Goal: Transaction & Acquisition: Purchase product/service

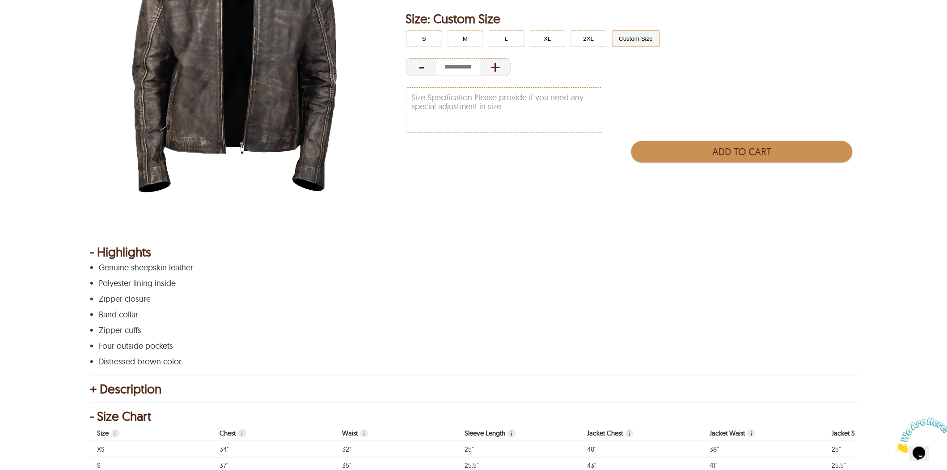
scroll to position [99, 0]
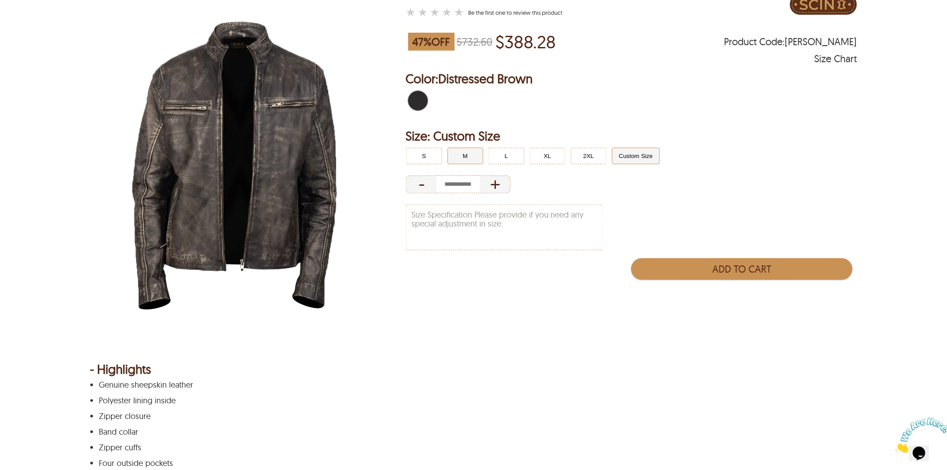
click at [473, 152] on button "M" at bounding box center [466, 156] width 36 height 17
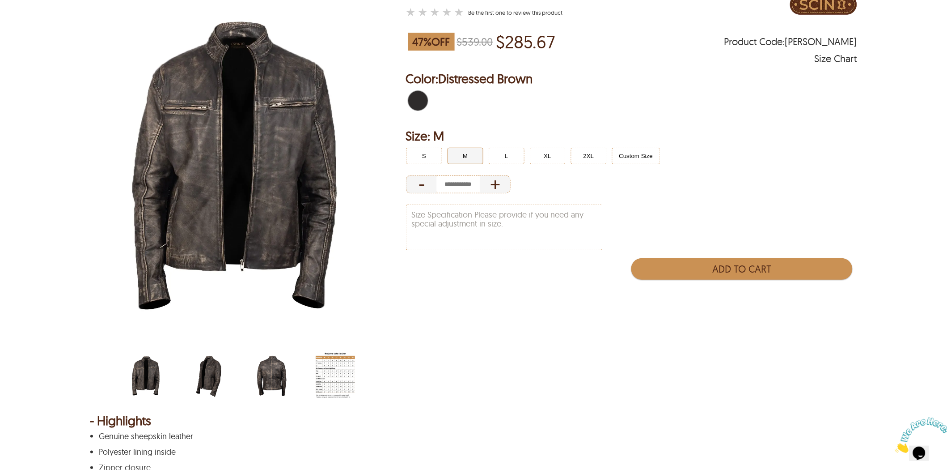
click at [346, 361] on img "men-leather-jacket-size-chart-min.jpg" at bounding box center [335, 375] width 39 height 49
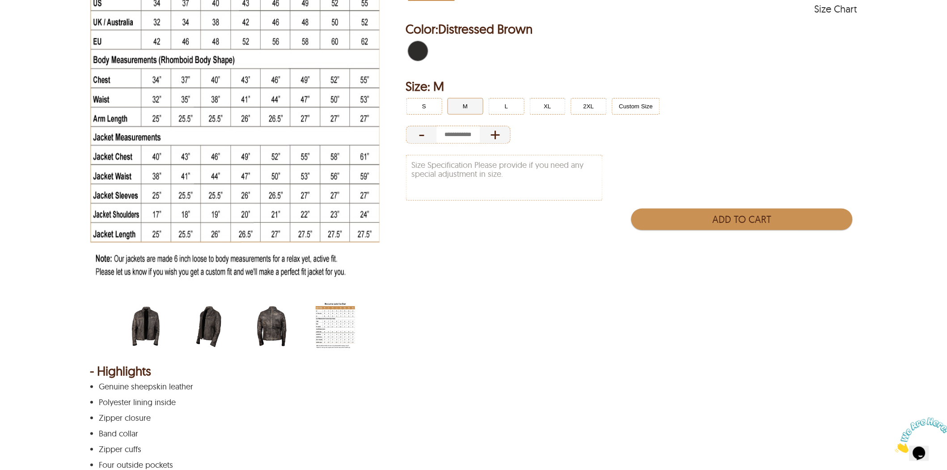
click at [136, 329] on img "lewis-biker-leather-jacket.webp" at bounding box center [145, 325] width 39 height 49
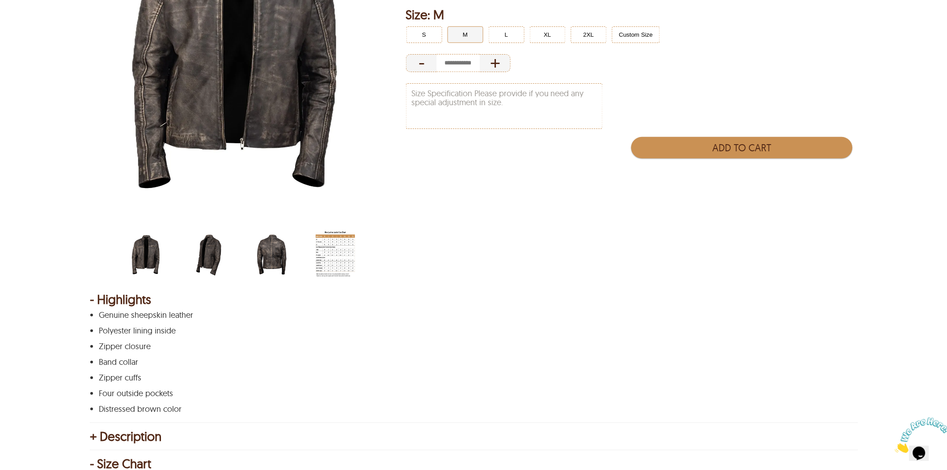
scroll to position [298, 0]
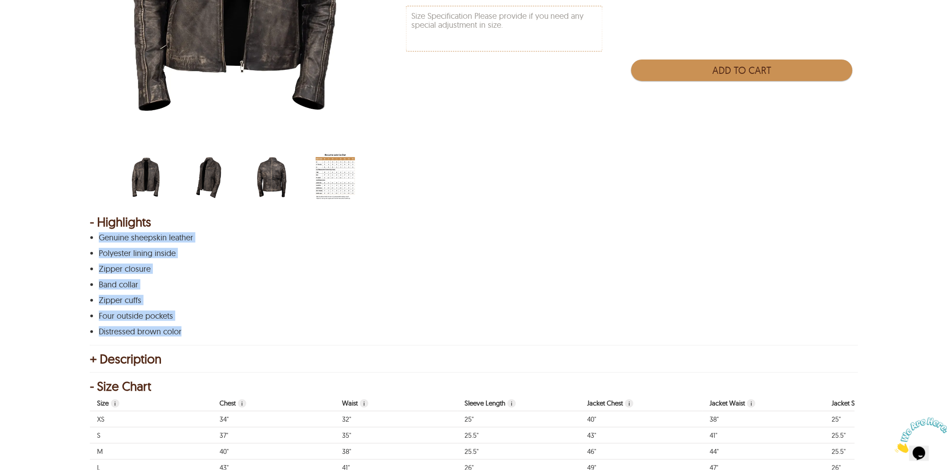
drag, startPoint x: 188, startPoint y: 332, endPoint x: 101, endPoint y: 230, distance: 133.9
click at [101, 230] on div "- Highlights Genuine sheepskin leather Polyester lining inside Zipper closure B…" at bounding box center [474, 276] width 768 height 119
copy div "Genuine sheepskin leather Polyester lining inside Zipper closure Band collar Zi…"
click at [339, 174] on img "men-leather-jacket-size-chart-min.jpg" at bounding box center [335, 177] width 39 height 49
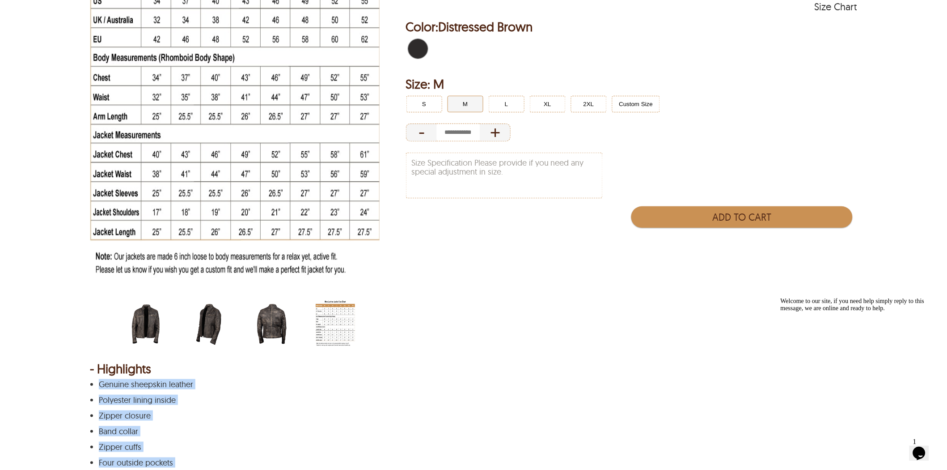
scroll to position [149, 0]
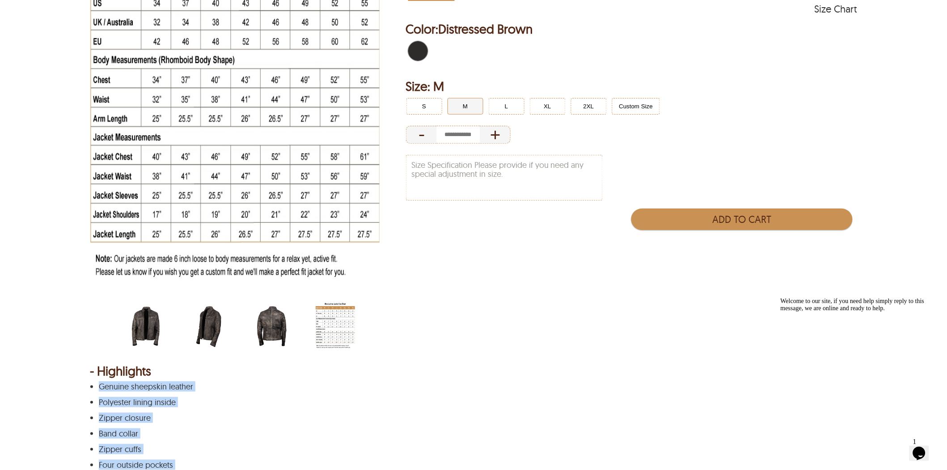
click at [142, 316] on img "lewis-biker-leather-jacket.webp" at bounding box center [145, 325] width 39 height 49
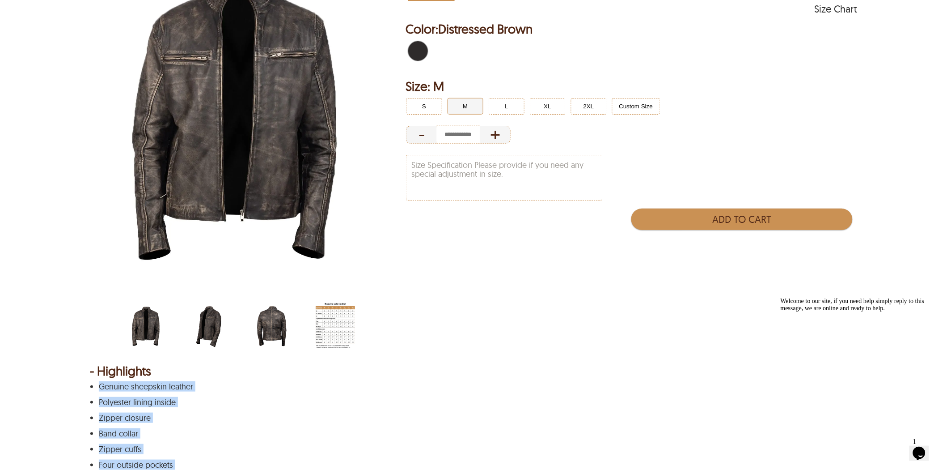
click at [266, 324] on img "lewis-biker-leather-jacket-back.jpg" at bounding box center [271, 325] width 39 height 49
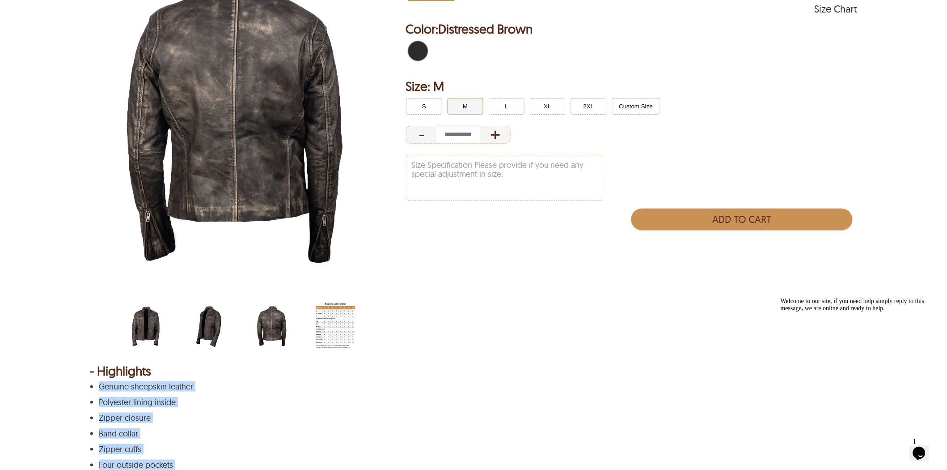
click at [209, 319] on img "lewis-biker-leather-jacket-side.jpg" at bounding box center [208, 325] width 39 height 49
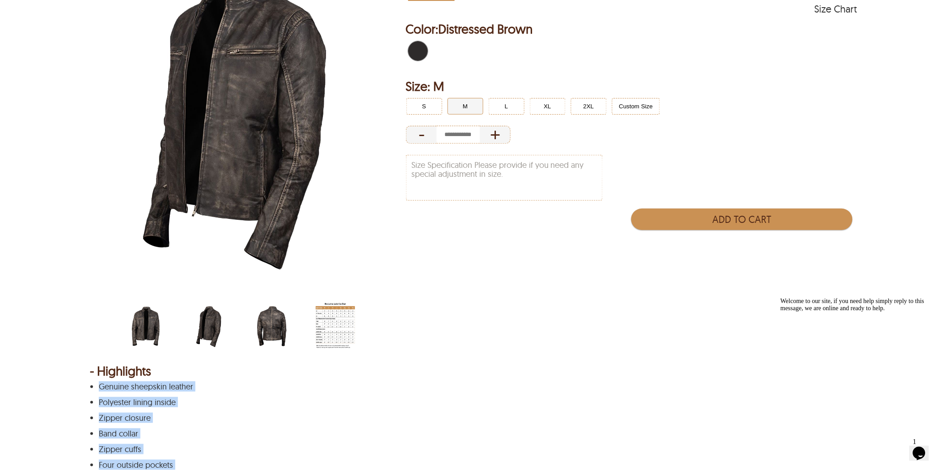
click at [271, 325] on img "lewis-biker-leather-jacket-back.jpg" at bounding box center [271, 325] width 39 height 49
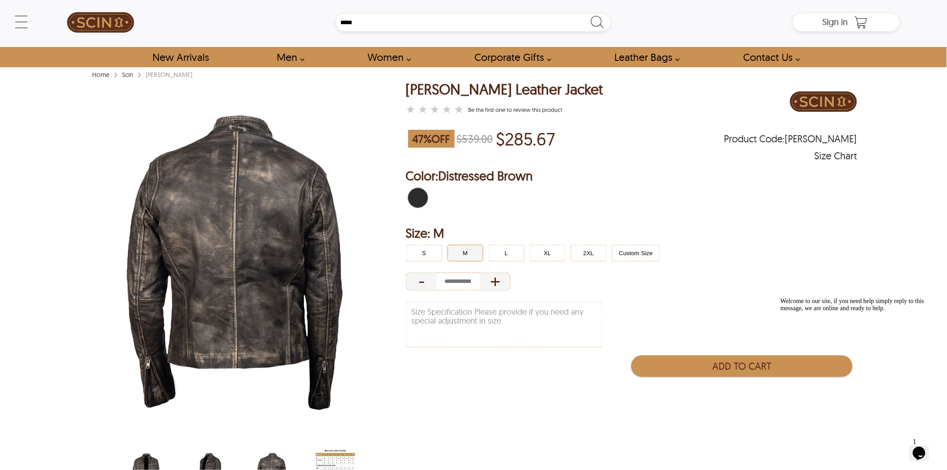
scroll to position [0, 0]
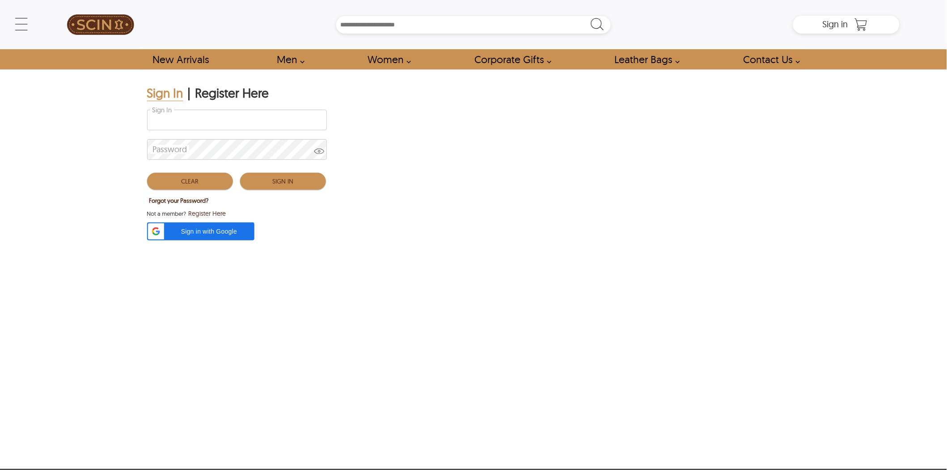
type input "**********"
click at [298, 182] on button "Sign In" at bounding box center [283, 181] width 86 height 17
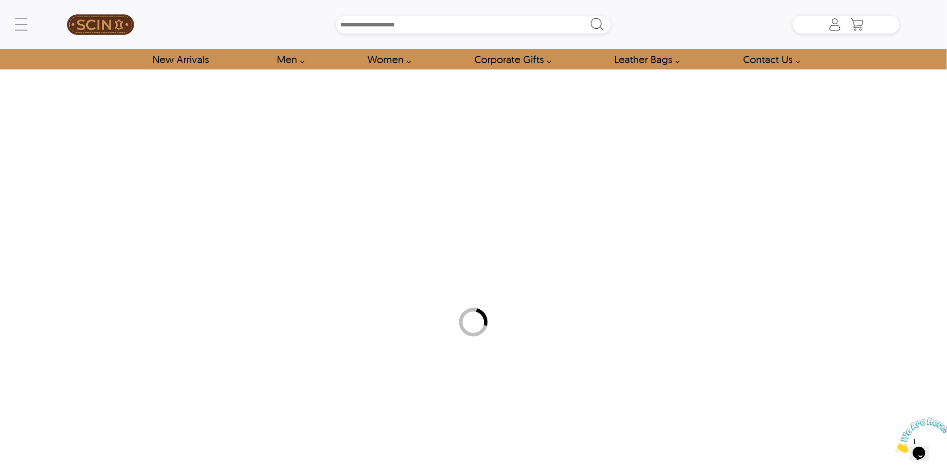
type input "*****"
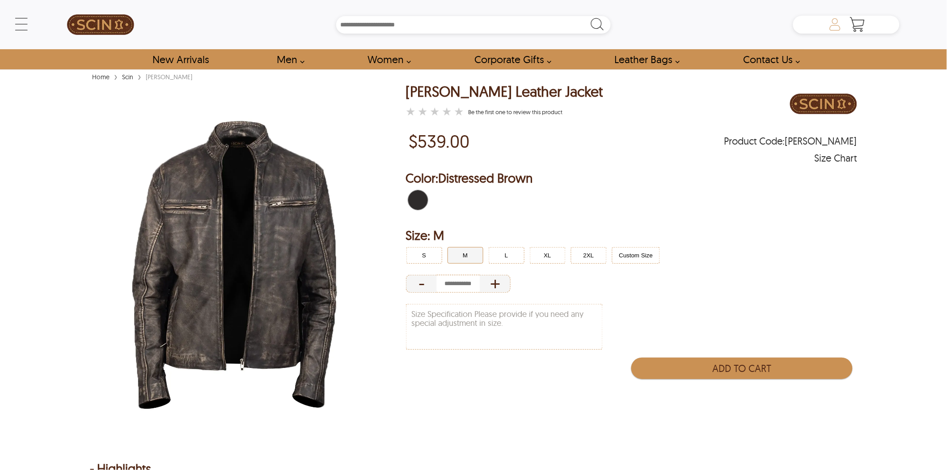
type input "*****"
click at [834, 25] on icon at bounding box center [835, 27] width 11 height 5
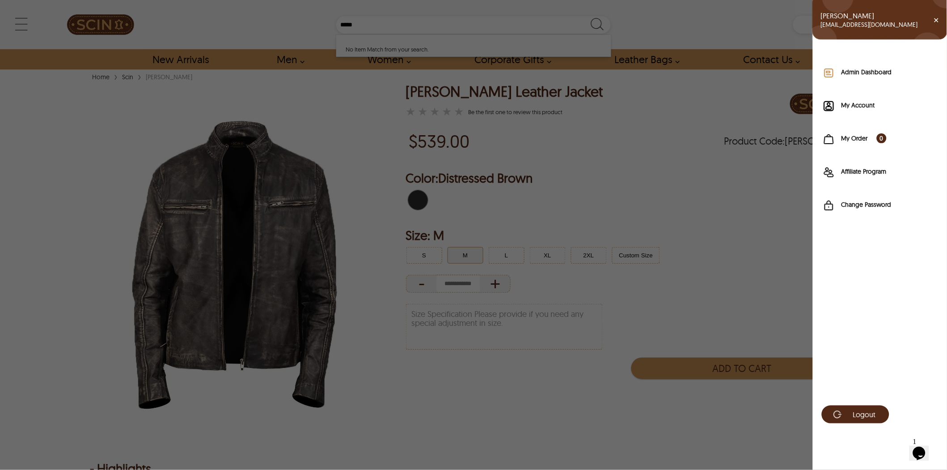
click at [864, 76] on div "Admin Dashboard" at bounding box center [886, 73] width 106 height 11
